Goal: Information Seeking & Learning: Learn about a topic

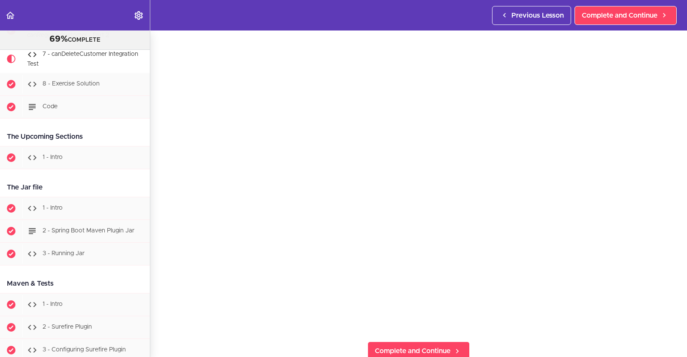
scroll to position [26, 0]
click at [518, 340] on section "PROFESSIONAL Full Stack Developer 69% COMPLETE Java Master Class 1 - Java Maste…" at bounding box center [343, 193] width 687 height 326
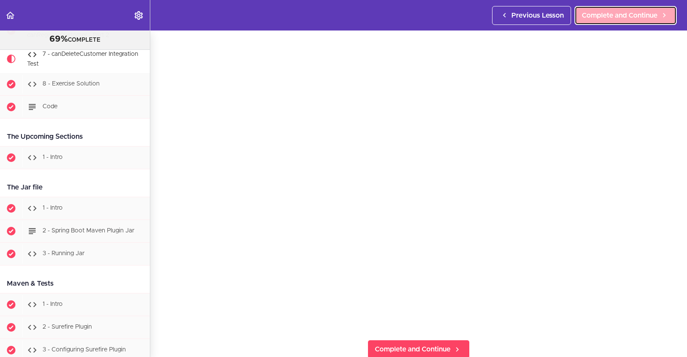
click at [611, 7] on link "Complete and Continue" at bounding box center [625, 15] width 102 height 19
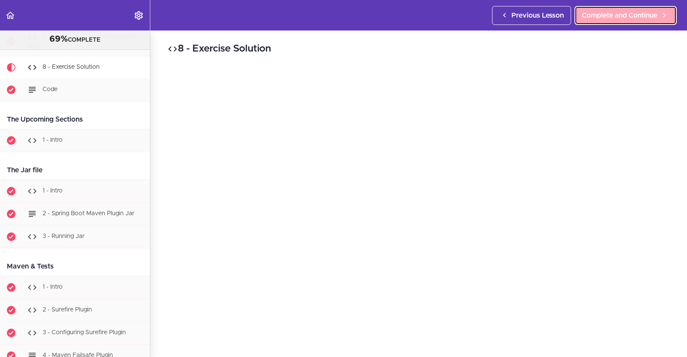
scroll to position [5339, 0]
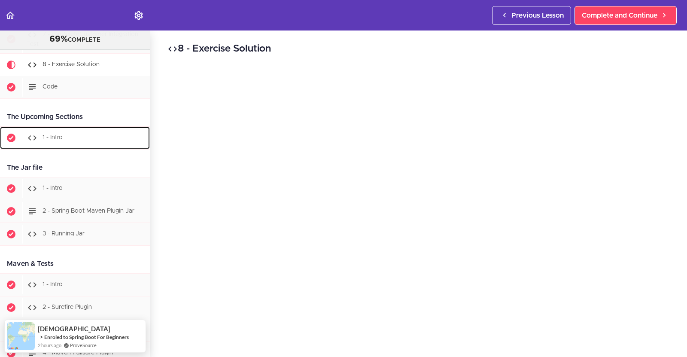
click at [78, 138] on div "1 - Intro" at bounding box center [85, 137] width 127 height 19
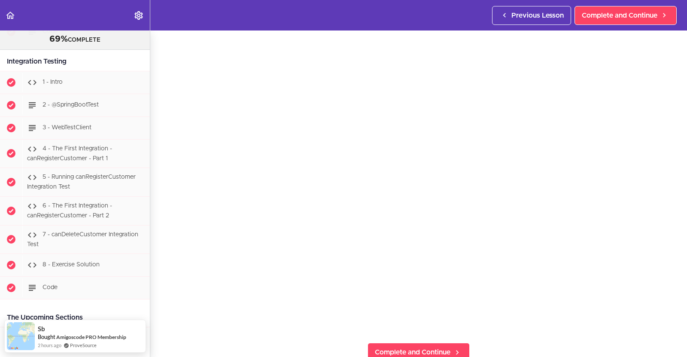
scroll to position [23, 0]
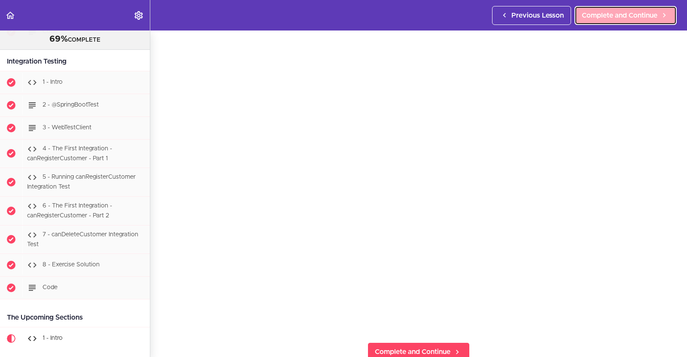
click at [592, 8] on link "Complete and Continue" at bounding box center [625, 15] width 102 height 19
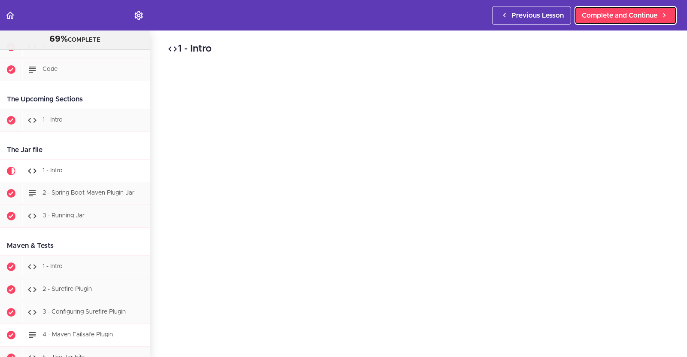
scroll to position [5463, 0]
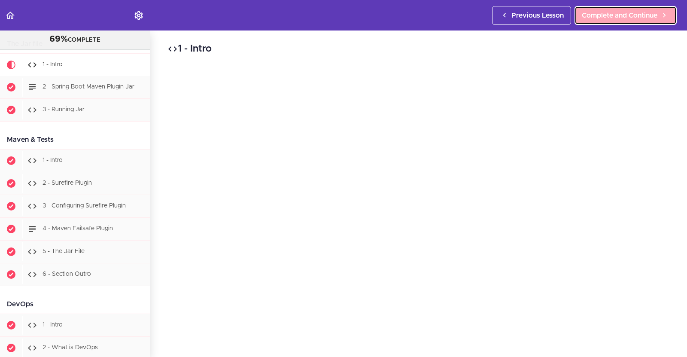
click at [639, 21] on link "Complete and Continue" at bounding box center [625, 15] width 102 height 19
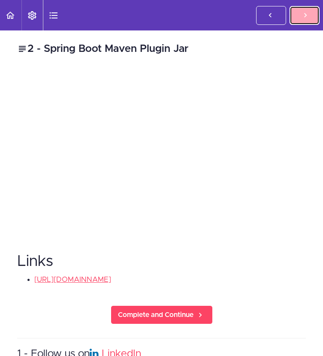
click at [303, 9] on link "Complete and Continue" at bounding box center [305, 15] width 30 height 19
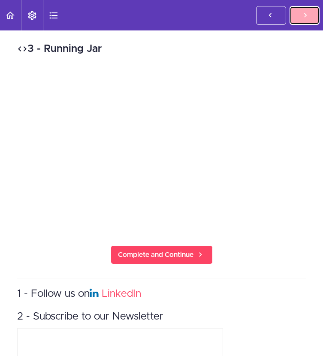
click at [309, 17] on icon at bounding box center [305, 15] width 10 height 9
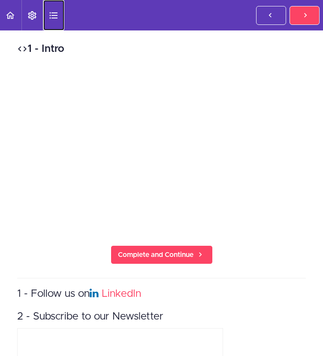
click at [60, 12] on link "Course Sidebar" at bounding box center [53, 15] width 21 height 30
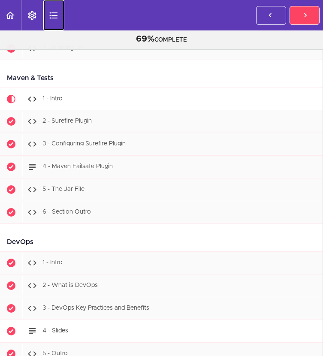
scroll to position [5320, 0]
click at [59, 19] on link "Course Sidebar" at bounding box center [53, 15] width 21 height 30
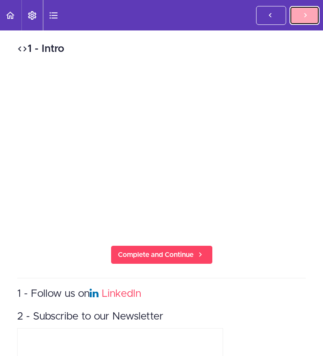
click at [302, 23] on link "Complete and Continue" at bounding box center [305, 15] width 30 height 19
